Goal: Check status: Check status

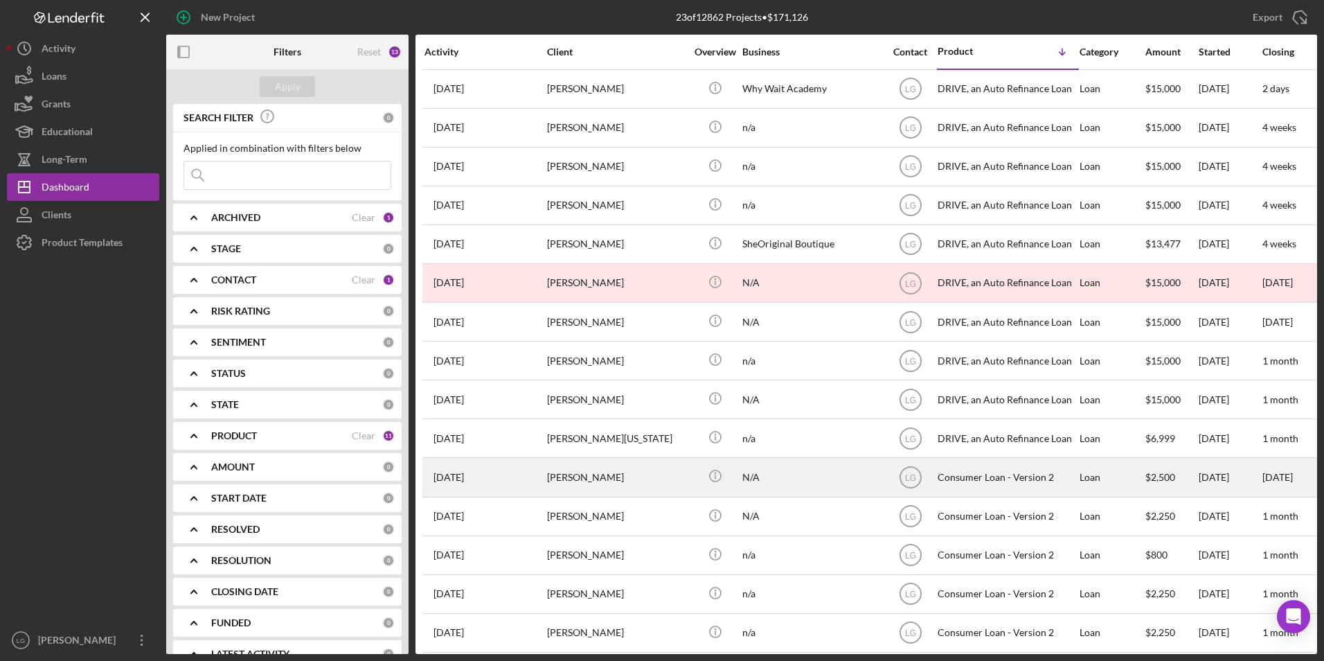
click at [611, 482] on div "[PERSON_NAME]" at bounding box center [616, 476] width 138 height 37
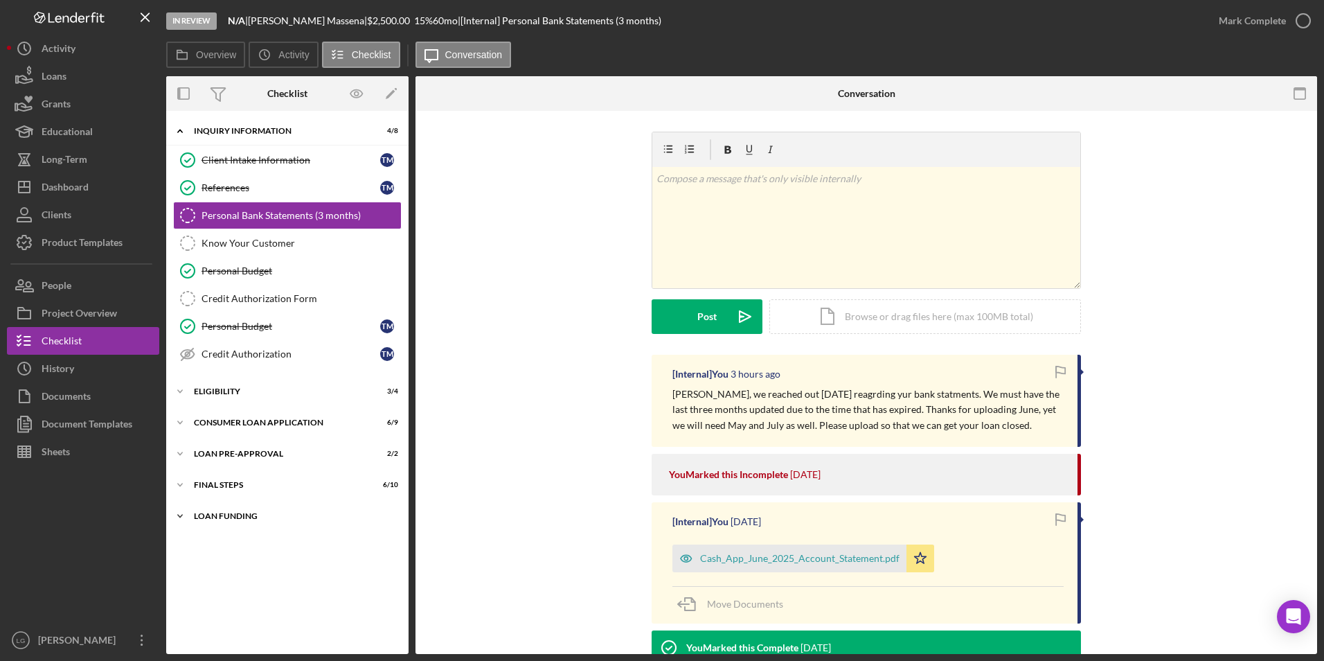
click at [208, 514] on div "Loan Funding" at bounding box center [292, 516] width 197 height 8
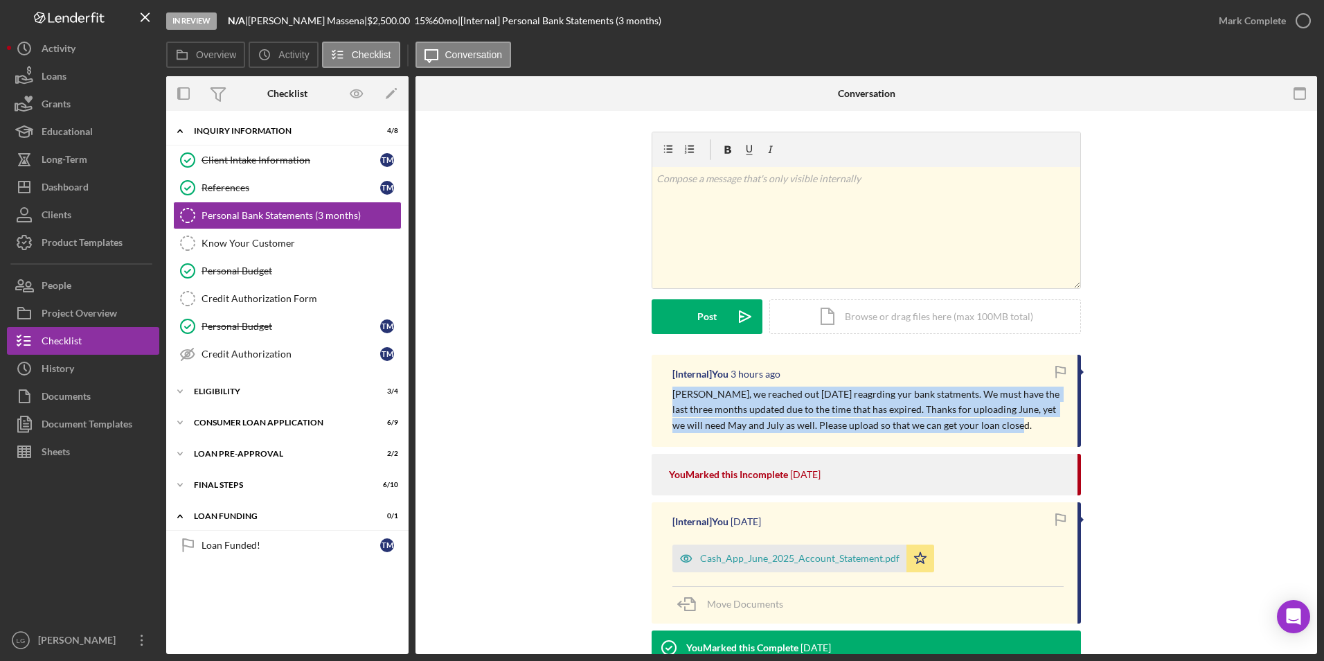
drag, startPoint x: 662, startPoint y: 390, endPoint x: 998, endPoint y: 430, distance: 338.9
click at [998, 430] on div "[Internal] You 3 hours ago [PERSON_NAME], we reached out [DATE] reagrding yur b…" at bounding box center [866, 401] width 429 height 92
drag, startPoint x: 998, startPoint y: 430, endPoint x: 928, endPoint y: 409, distance: 73.8
copy p "[PERSON_NAME], we reached out [DATE] reagrding yur bank statments. We must have…"
click at [219, 515] on div "Loan Funding" at bounding box center [292, 516] width 197 height 8
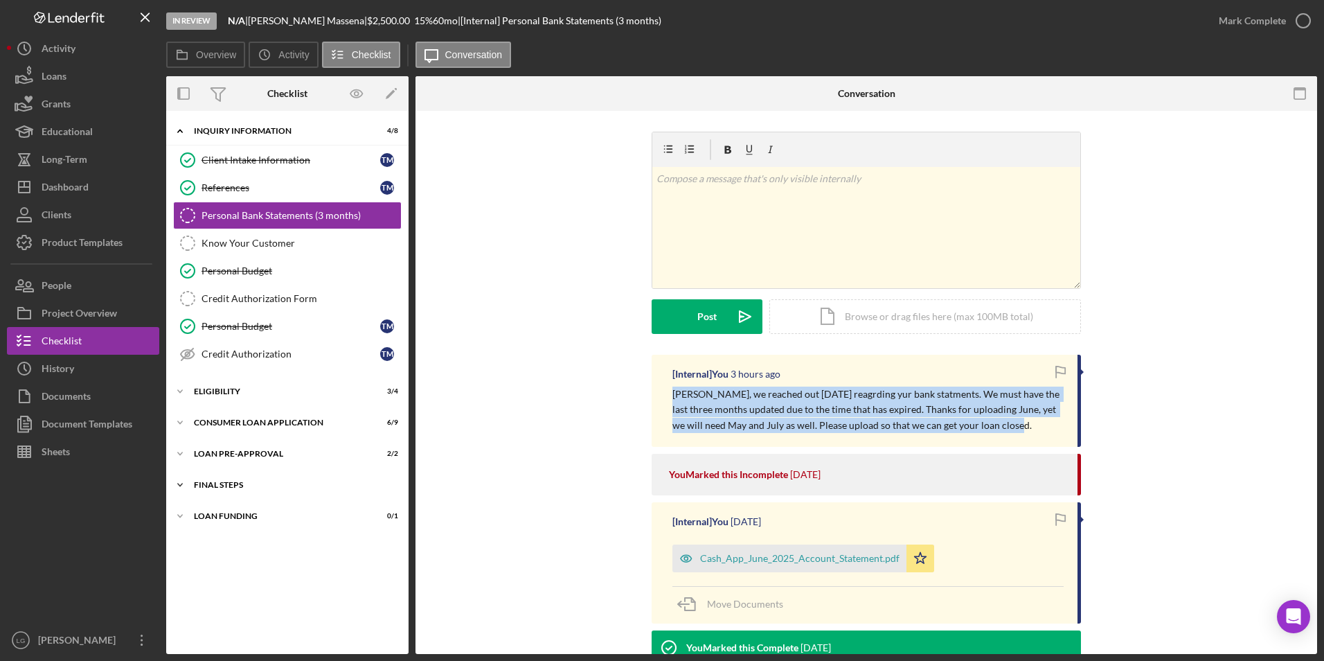
drag, startPoint x: 215, startPoint y: 492, endPoint x: 215, endPoint y: 480, distance: 12.5
click at [215, 489] on div "Icon/Expander FINAL STEPS 6 / 10" at bounding box center [287, 485] width 242 height 28
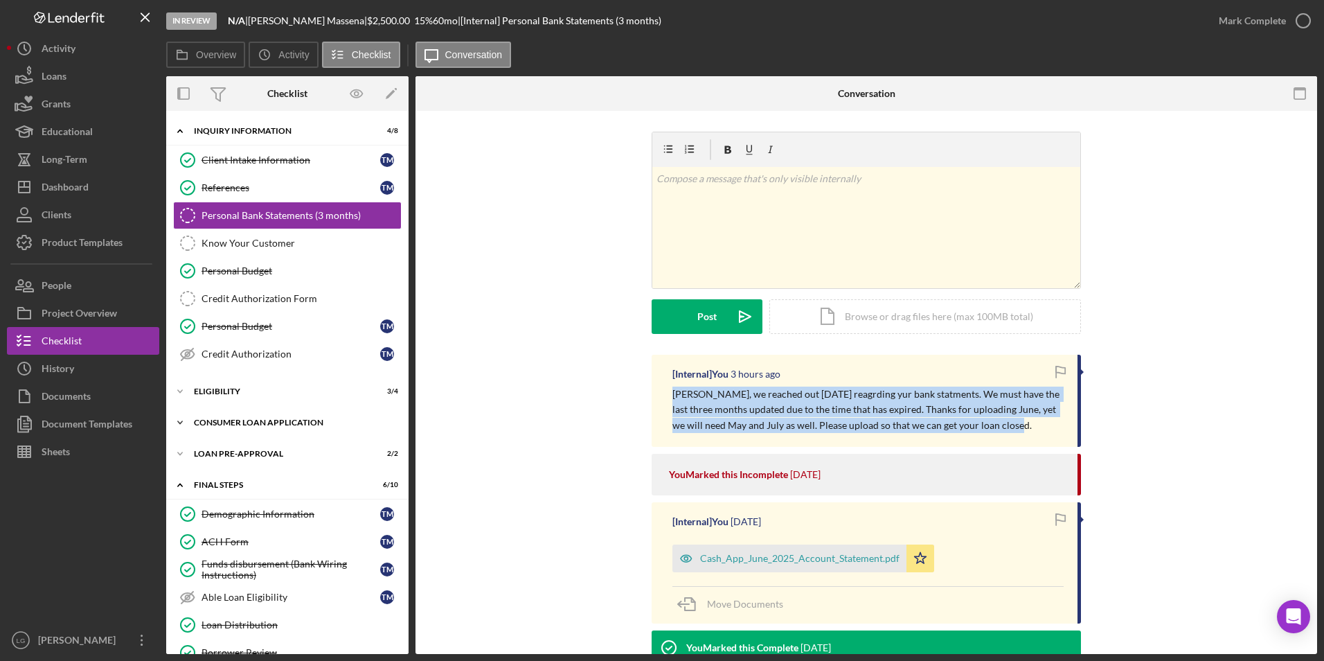
drag, startPoint x: 215, startPoint y: 451, endPoint x: 214, endPoint y: 432, distance: 18.7
click at [215, 449] on div "Icon/Expander Loan Pre-Approval 2 / 2" at bounding box center [287, 454] width 242 height 28
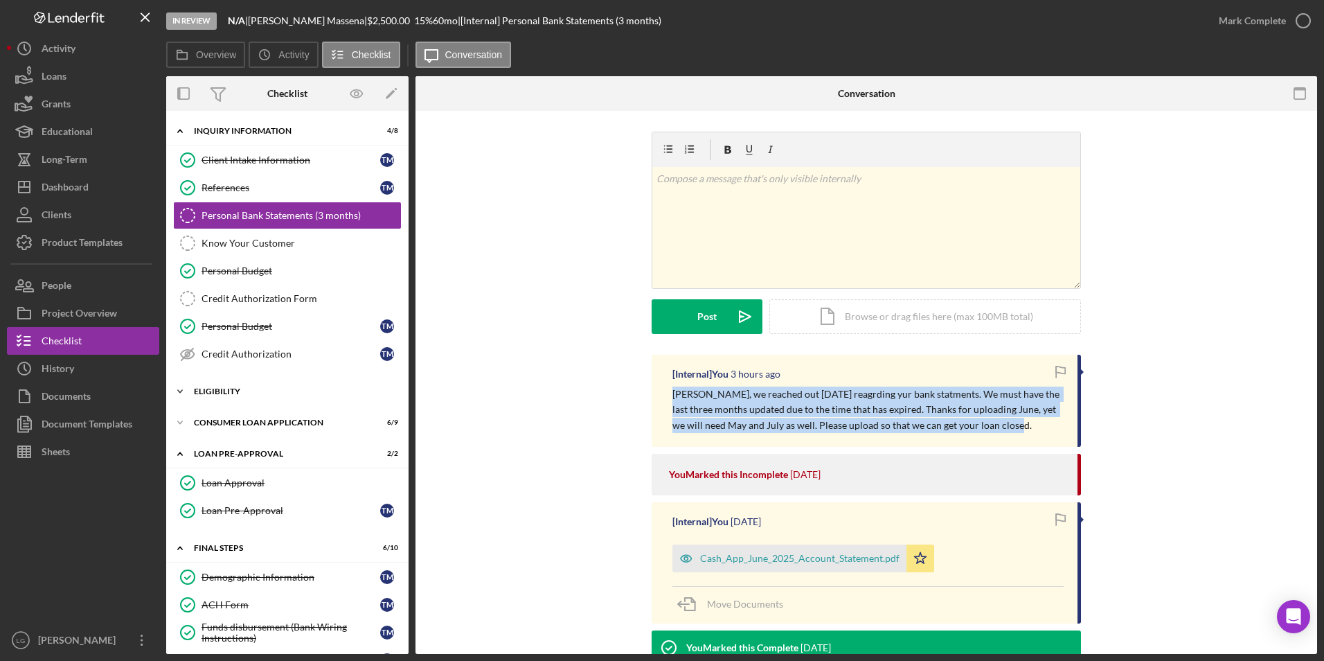
drag, startPoint x: 213, startPoint y: 425, endPoint x: 208, endPoint y: 397, distance: 28.9
click at [213, 419] on div "Consumer Loan Application" at bounding box center [279, 422] width 170 height 8
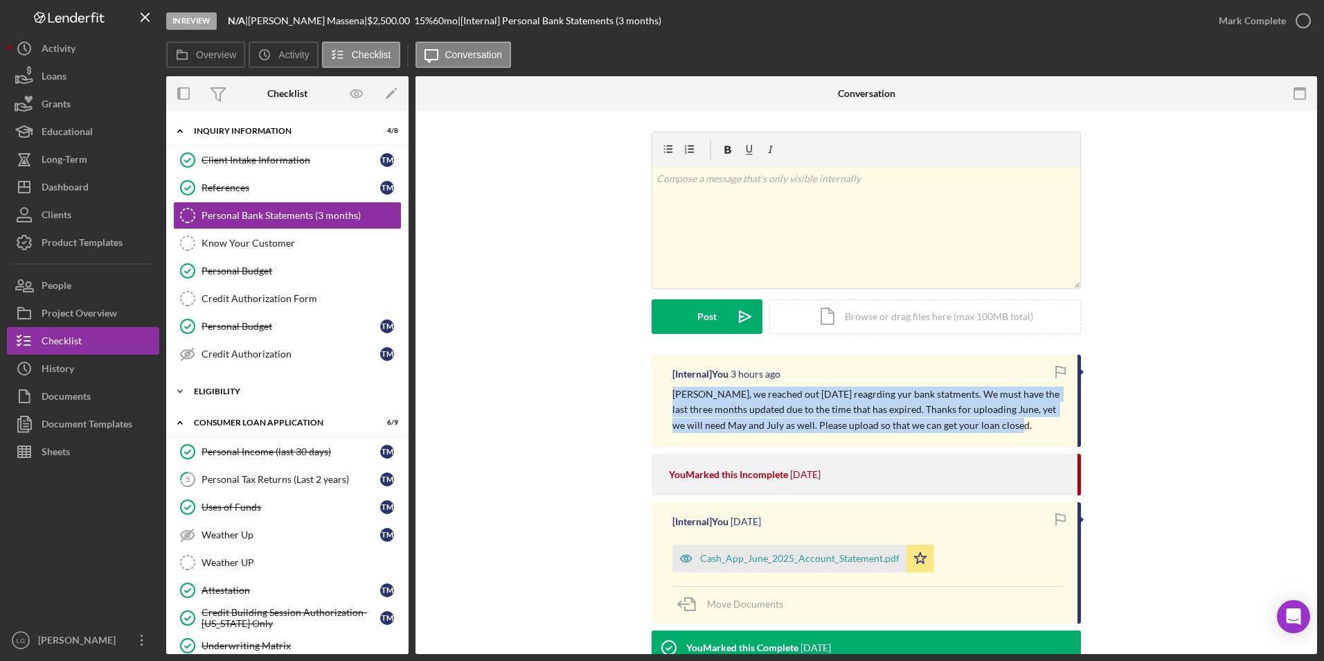
click at [208, 396] on div "Icon/Expander Eligibility 3 / 4" at bounding box center [287, 391] width 242 height 28
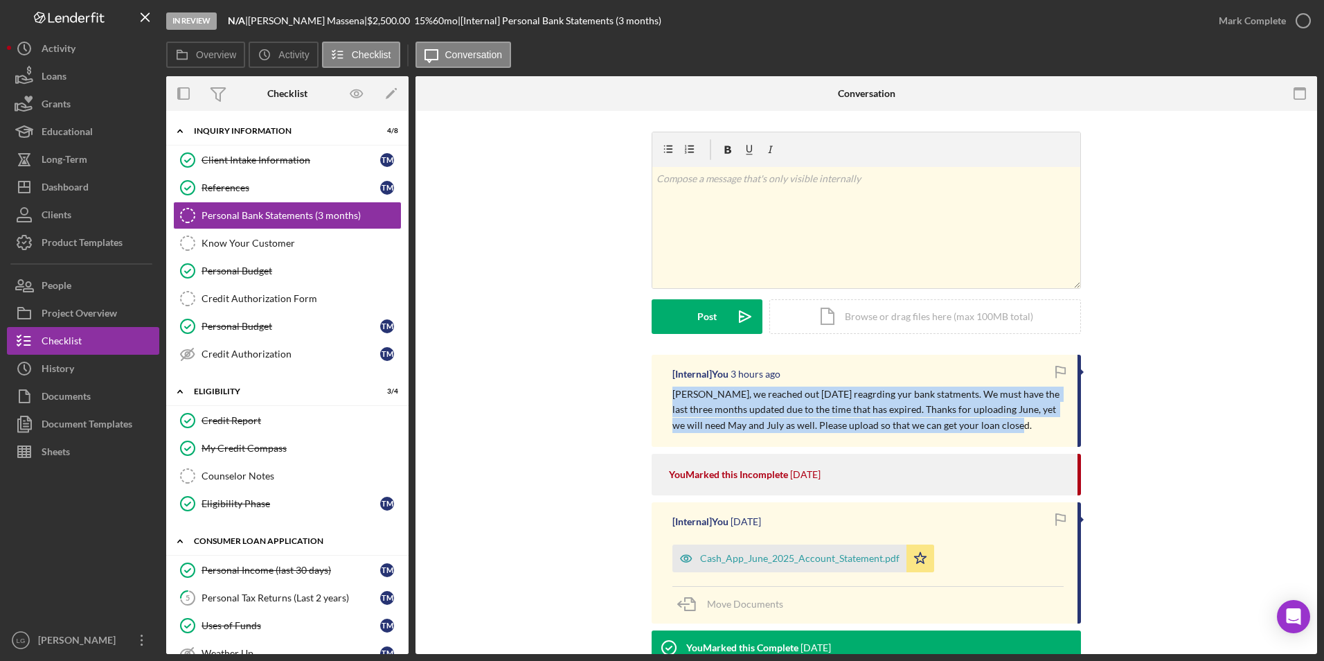
scroll to position [138, 0]
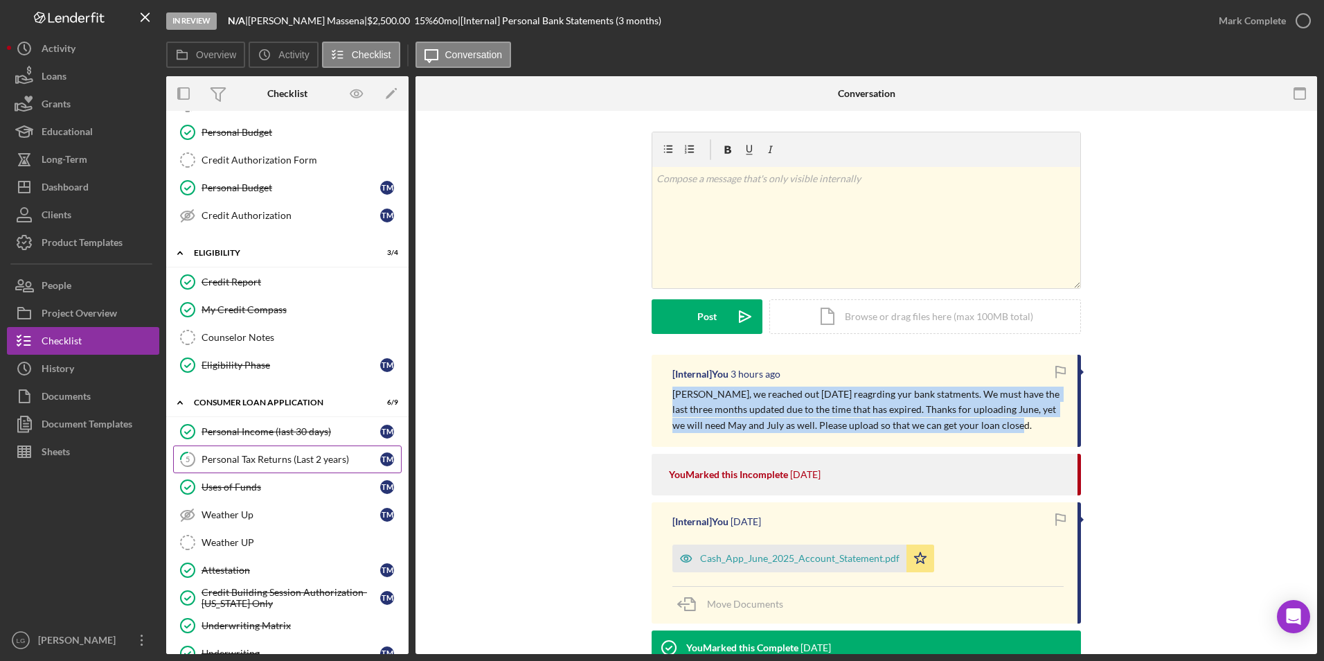
click at [269, 456] on div "Personal Tax Returns (Last 2 years)" at bounding box center [290, 459] width 179 height 11
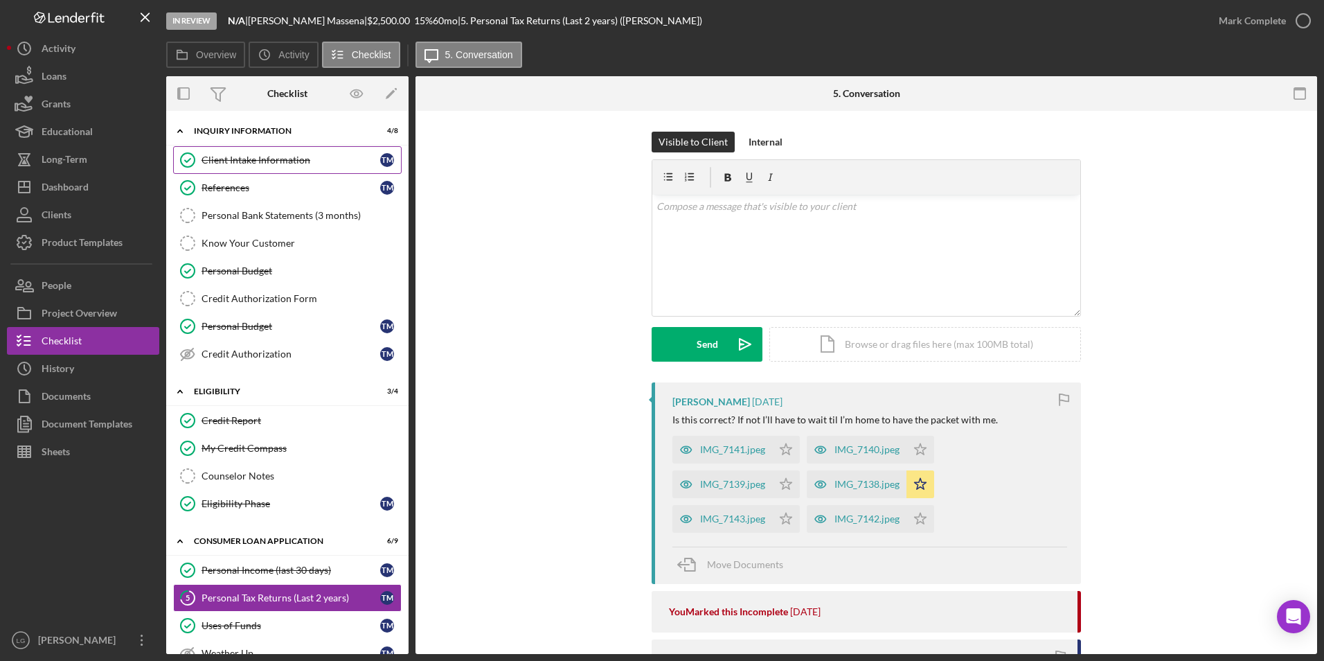
click at [325, 155] on div "Client Intake Information" at bounding box center [290, 159] width 179 height 11
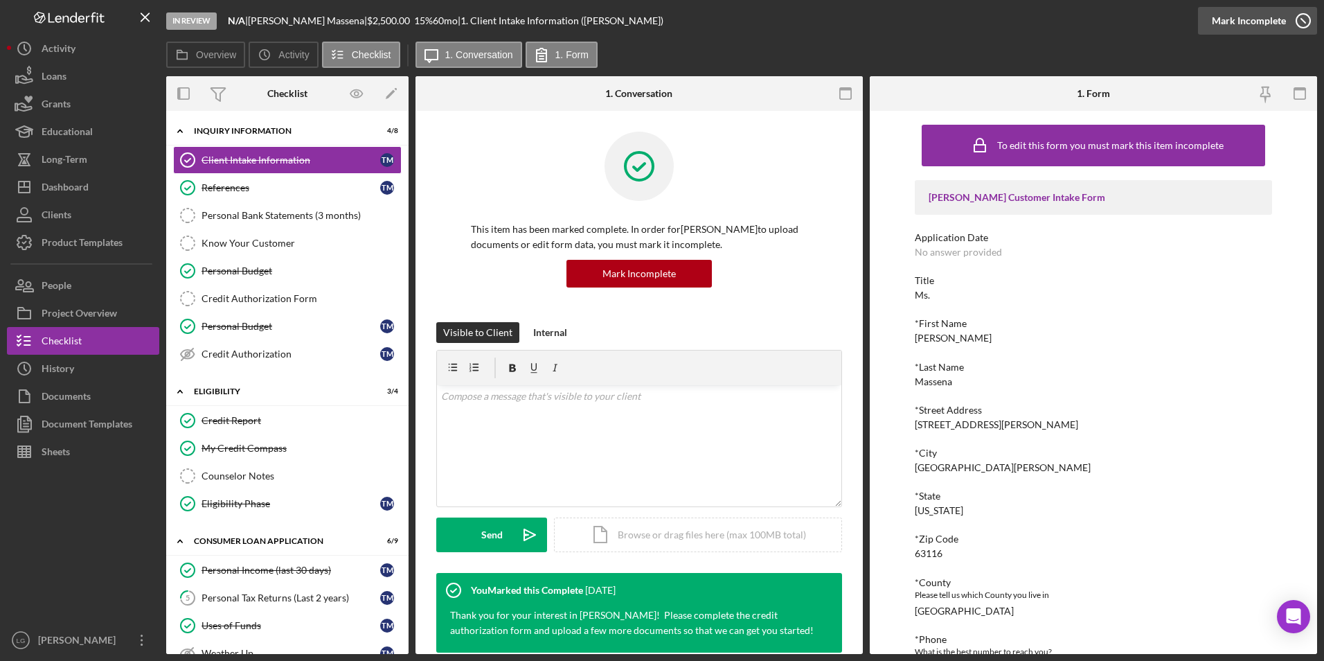
click at [1257, 23] on div "Mark Incomplete" at bounding box center [1249, 21] width 74 height 28
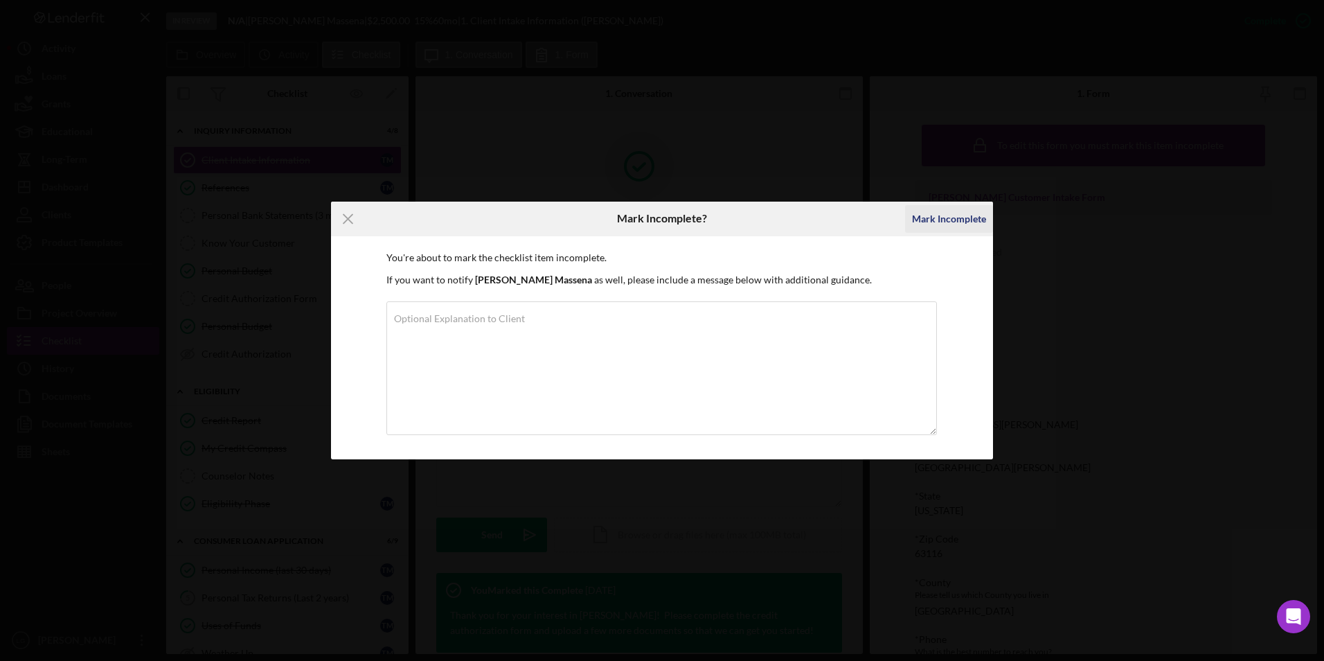
click at [938, 215] on div "Mark Incomplete" at bounding box center [949, 219] width 74 height 28
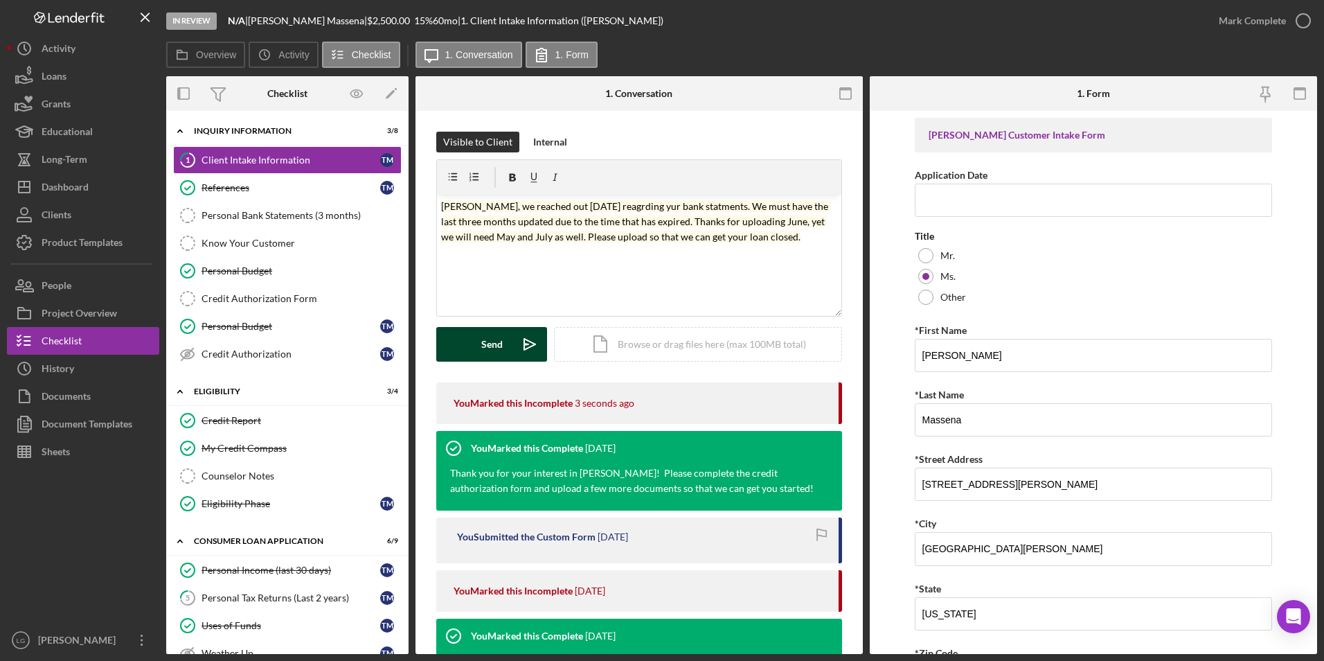
click at [477, 337] on button "Send Icon/icon-invite-send" at bounding box center [491, 344] width 111 height 35
